Goal: Check status: Check status

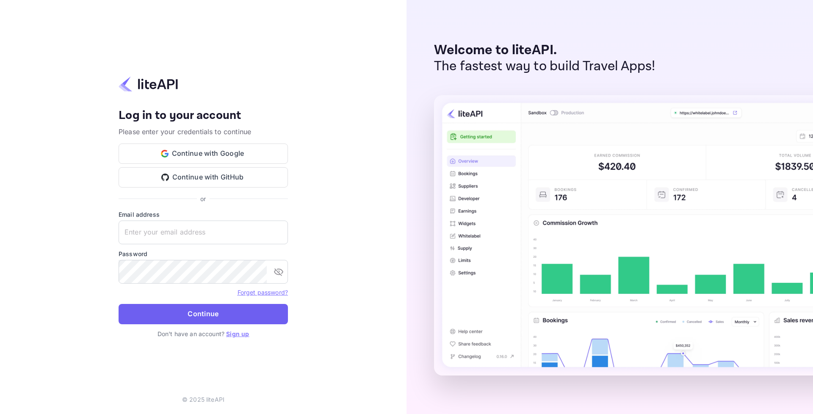
type input "adminpassword_support@yandex-team.ru"
click at [179, 307] on button "Continue" at bounding box center [203, 314] width 169 height 20
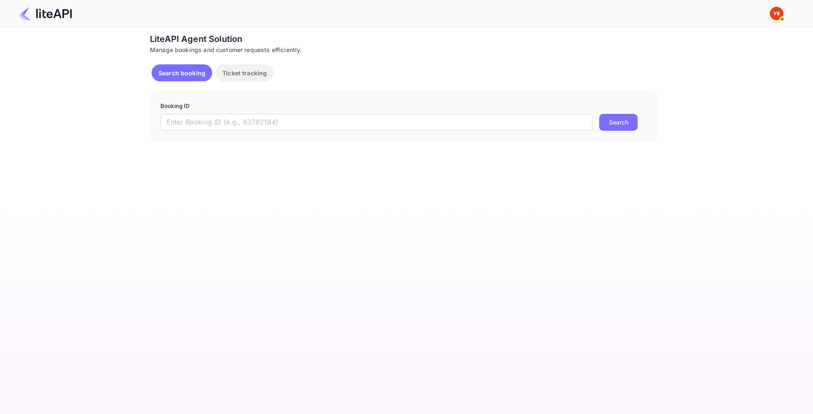
click at [738, 129] on div "Ticket Affiliate URL [URL][DOMAIN_NAME] Business partner name Nuitee Travel Cus…" at bounding box center [403, 87] width 787 height 109
click at [312, 124] on input "text" at bounding box center [376, 122] width 432 height 17
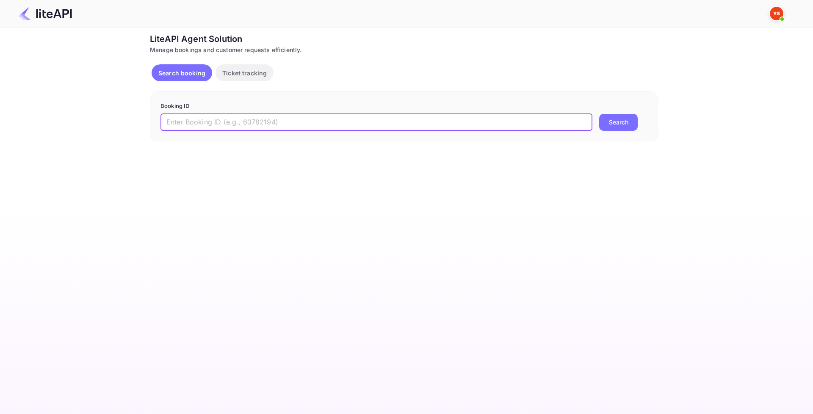
paste input "8582947"
type input "8582947"
click at [593, 123] on div "8582947 ​ Search" at bounding box center [403, 122] width 487 height 17
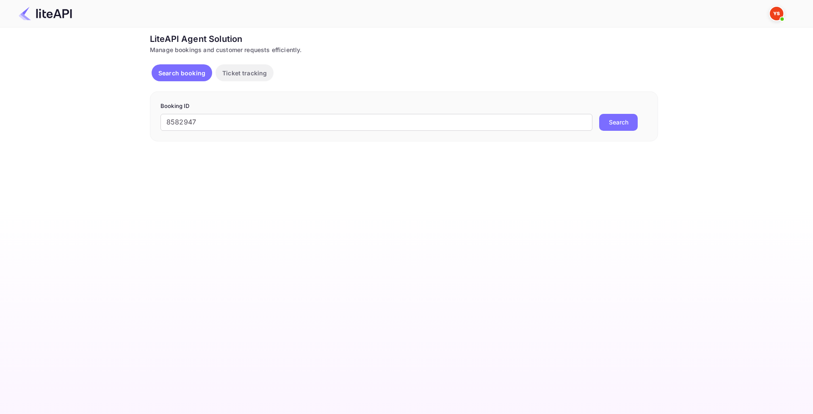
click at [622, 122] on button "Search" at bounding box center [618, 122] width 39 height 17
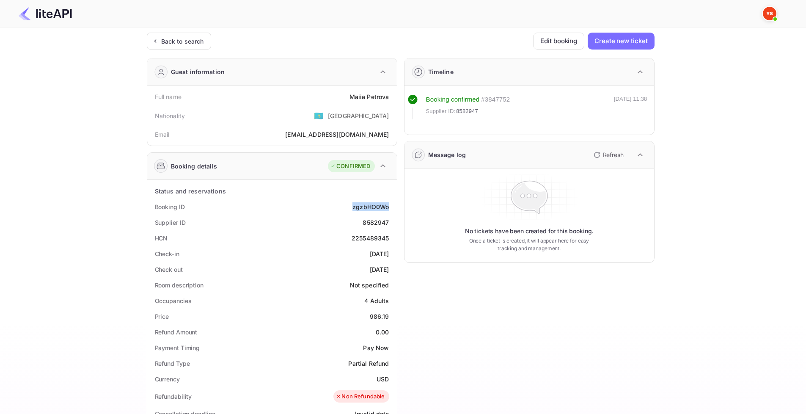
drag, startPoint x: 351, startPoint y: 207, endPoint x: 388, endPoint y: 208, distance: 37.3
click at [388, 208] on div "Booking ID zgzbHO0Wo" at bounding box center [272, 207] width 243 height 16
copy div "zgzbHO0Wo"
drag, startPoint x: 362, startPoint y: 224, endPoint x: 389, endPoint y: 223, distance: 26.3
click at [389, 223] on div "Supplier ID 8582947" at bounding box center [272, 223] width 243 height 16
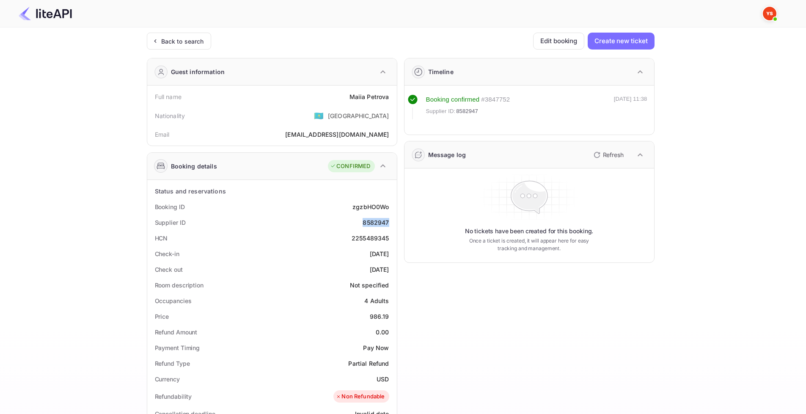
copy div "8582947"
drag, startPoint x: 349, startPoint y: 97, endPoint x: 389, endPoint y: 97, distance: 39.8
click at [389, 97] on div "Full name [PERSON_NAME]" at bounding box center [272, 97] width 243 height 16
copy div "[PERSON_NAME]"
drag, startPoint x: 354, startPoint y: 253, endPoint x: 391, endPoint y: 257, distance: 37.8
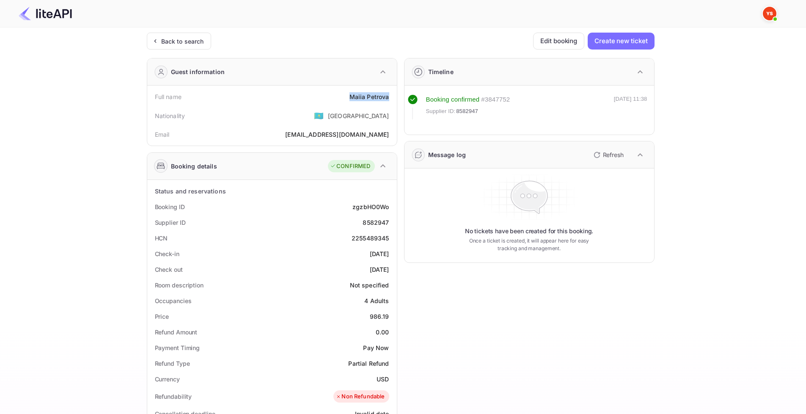
click at [391, 257] on div "Check-in [DATE]" at bounding box center [272, 254] width 243 height 16
copy div "[DATE]"
drag, startPoint x: 357, startPoint y: 269, endPoint x: 387, endPoint y: 269, distance: 30.1
click at [387, 269] on div "Check out [DATE]" at bounding box center [272, 270] width 243 height 16
click at [376, 272] on div "[DATE]" at bounding box center [379, 269] width 19 height 9
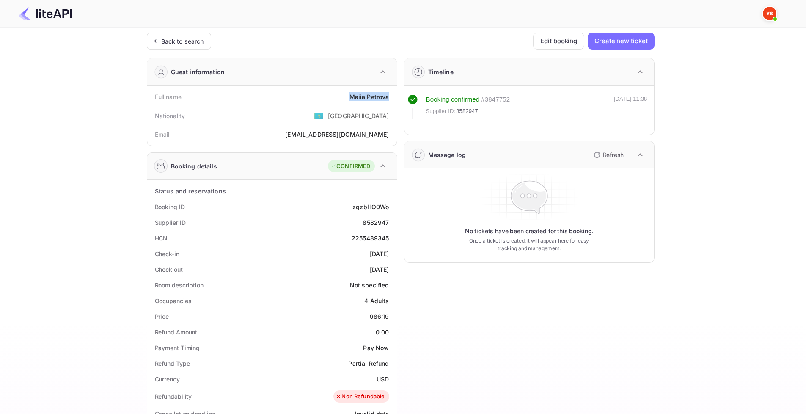
click at [350, 268] on div "Check out [DATE]" at bounding box center [272, 270] width 243 height 16
drag, startPoint x: 354, startPoint y: 268, endPoint x: 390, endPoint y: 271, distance: 37.0
click at [390, 271] on div "Check out [DATE]" at bounding box center [272, 270] width 243 height 16
copy div "[DATE]"
click at [466, 294] on div "Timeline Booking confirmed # 3847752 Supplier ID: 8582947 [DATE] 11:38 Message …" at bounding box center [526, 352] width 257 height 602
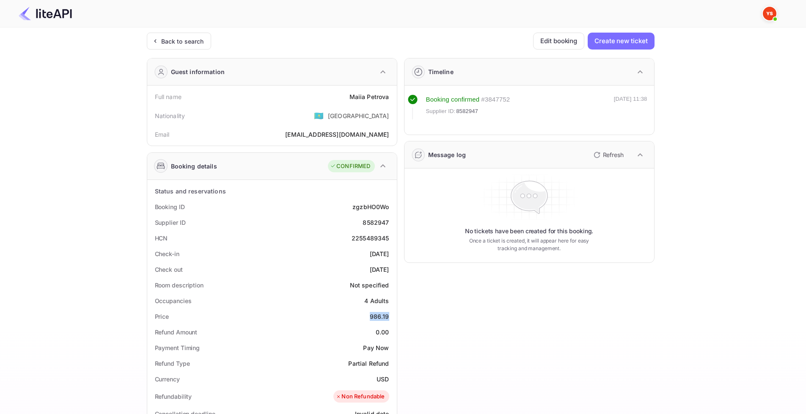
drag, startPoint x: 369, startPoint y: 317, endPoint x: 390, endPoint y: 318, distance: 21.2
click at [390, 318] on div "Price 986.19" at bounding box center [272, 317] width 243 height 16
copy div "986.19"
drag, startPoint x: 375, startPoint y: 378, endPoint x: 391, endPoint y: 380, distance: 15.8
click at [391, 380] on div "Currency USD" at bounding box center [272, 379] width 243 height 16
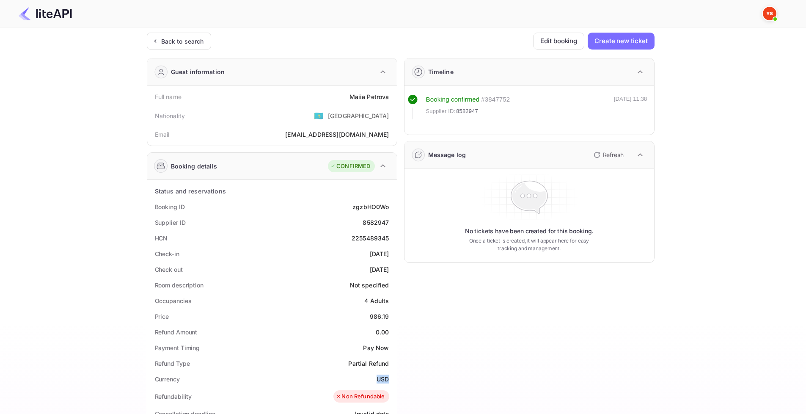
copy div "USD"
click at [485, 359] on div "Timeline Booking confirmed # 3847752 Supplier ID: 8582947 [DATE] 11:38 Message …" at bounding box center [526, 352] width 257 height 602
